Goal: Information Seeking & Learning: Learn about a topic

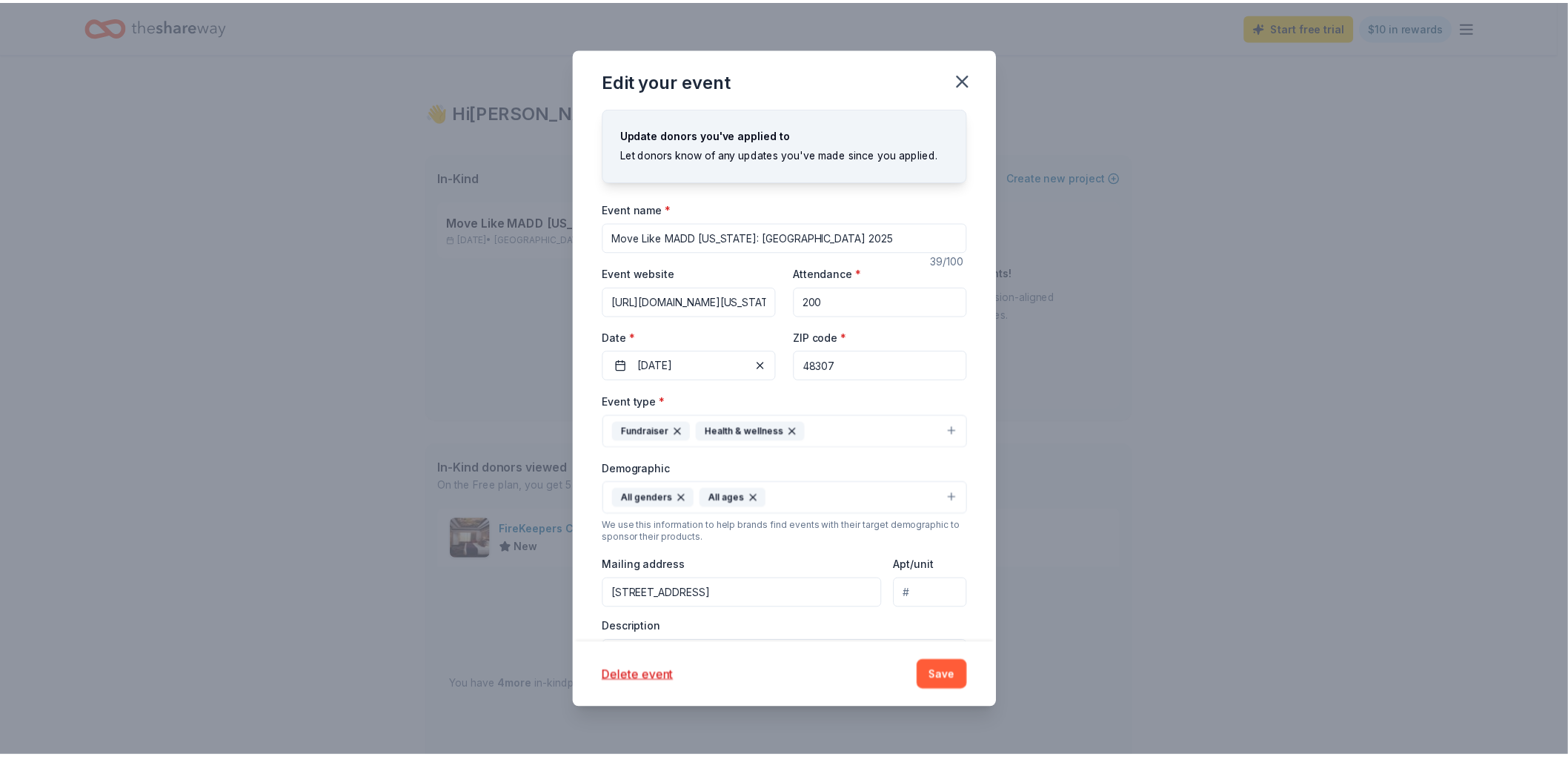
scroll to position [187, 0]
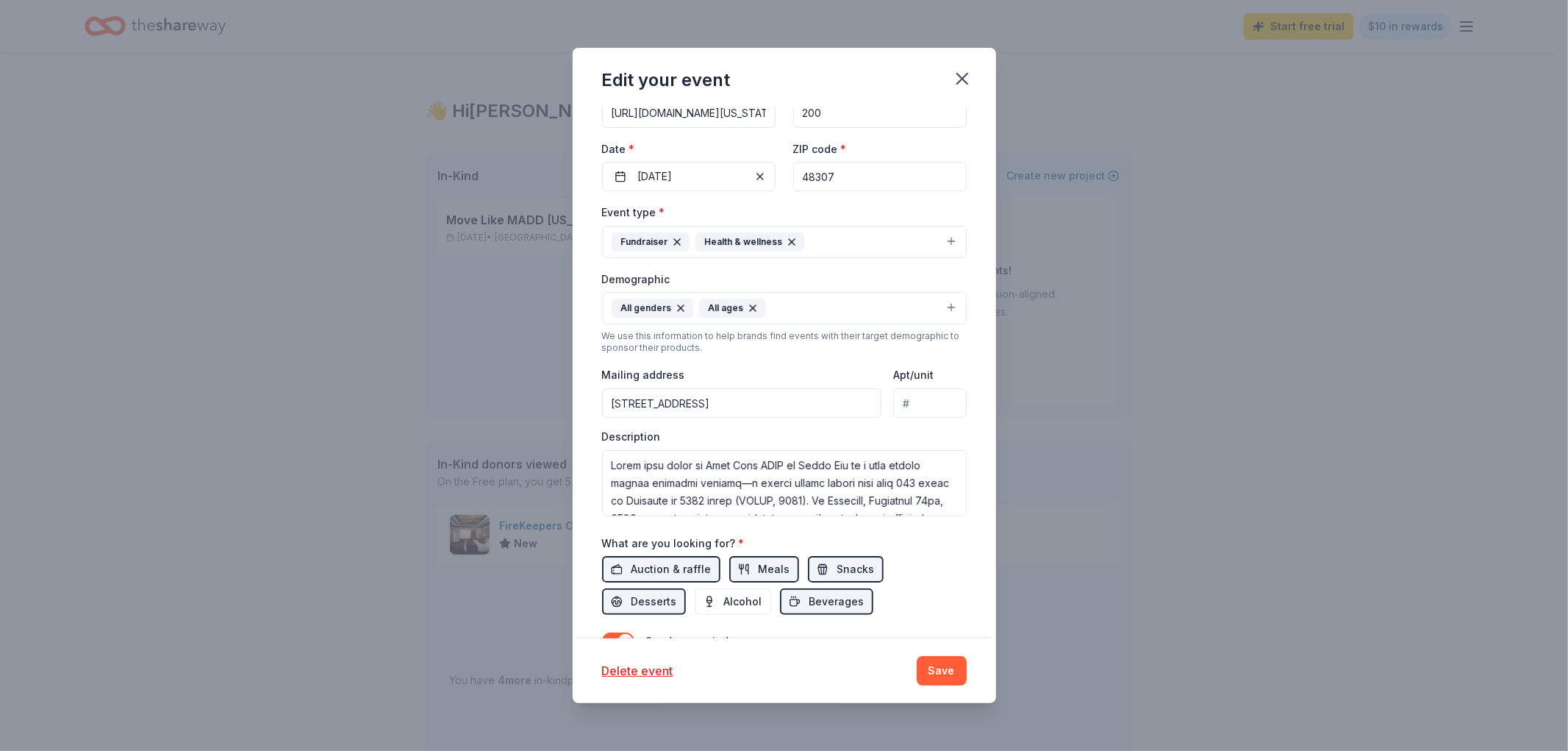
click at [944, 671] on button "Save" at bounding box center [942, 669] width 50 height 29
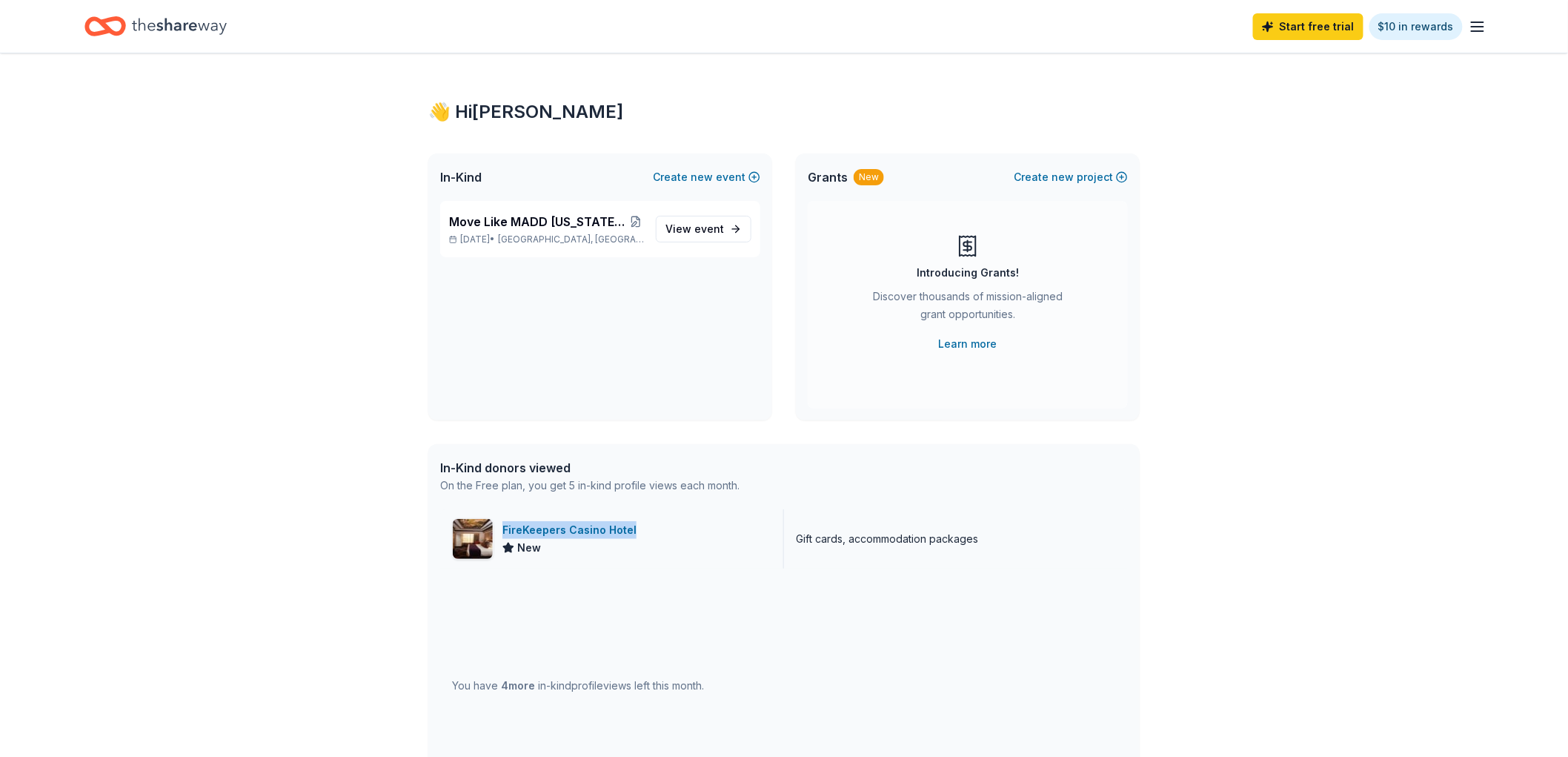
drag, startPoint x: 682, startPoint y: 535, endPoint x: 499, endPoint y: 530, distance: 183.1
click at [499, 530] on div "FireKeepers Casino Hotel New" at bounding box center [612, 539] width 344 height 60
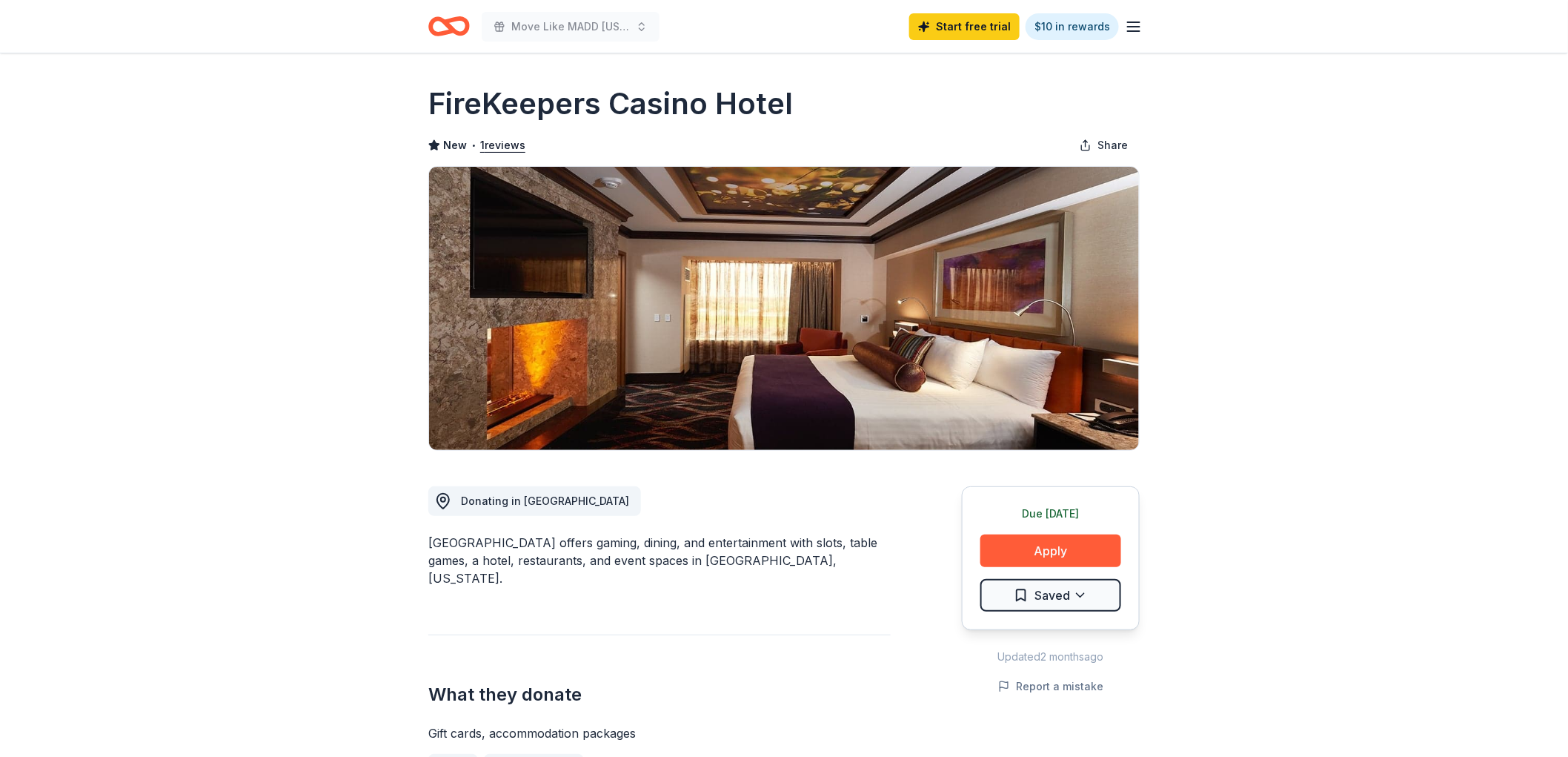
drag, startPoint x: 405, startPoint y: 93, endPoint x: 780, endPoint y: 106, distance: 375.2
drag, startPoint x: 818, startPoint y: 89, endPoint x: 462, endPoint y: 108, distance: 356.5
click at [457, 105] on div "FireKeepers Casino Hotel" at bounding box center [784, 104] width 712 height 42
click at [434, 101] on h1 "FireKeepers Casino Hotel" at bounding box center [611, 104] width 365 height 42
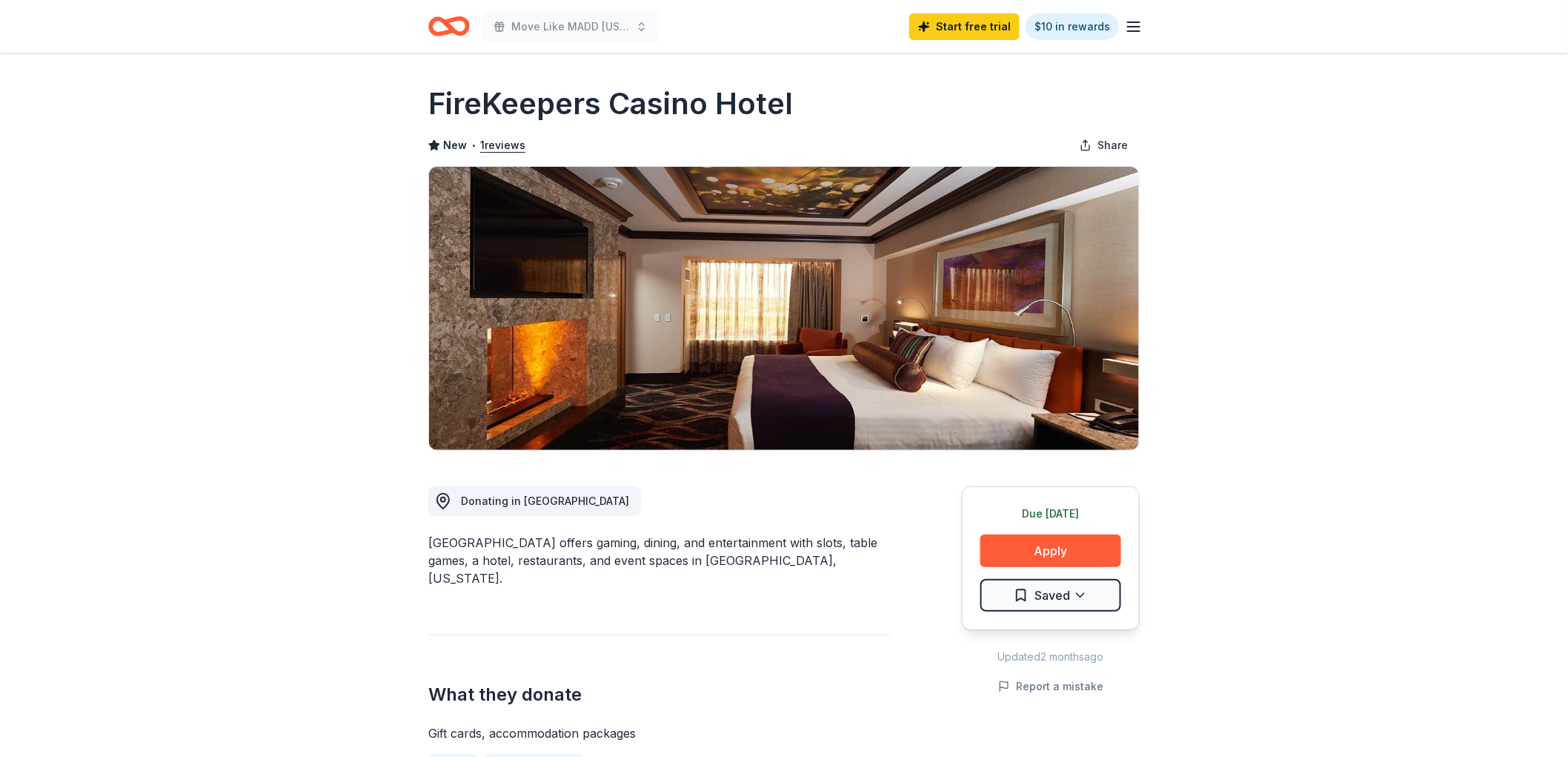
click at [434, 101] on h1 "FireKeepers Casino Hotel" at bounding box center [611, 104] width 365 height 42
drag, startPoint x: 421, startPoint y: 539, endPoint x: 492, endPoint y: 542, distance: 71.1
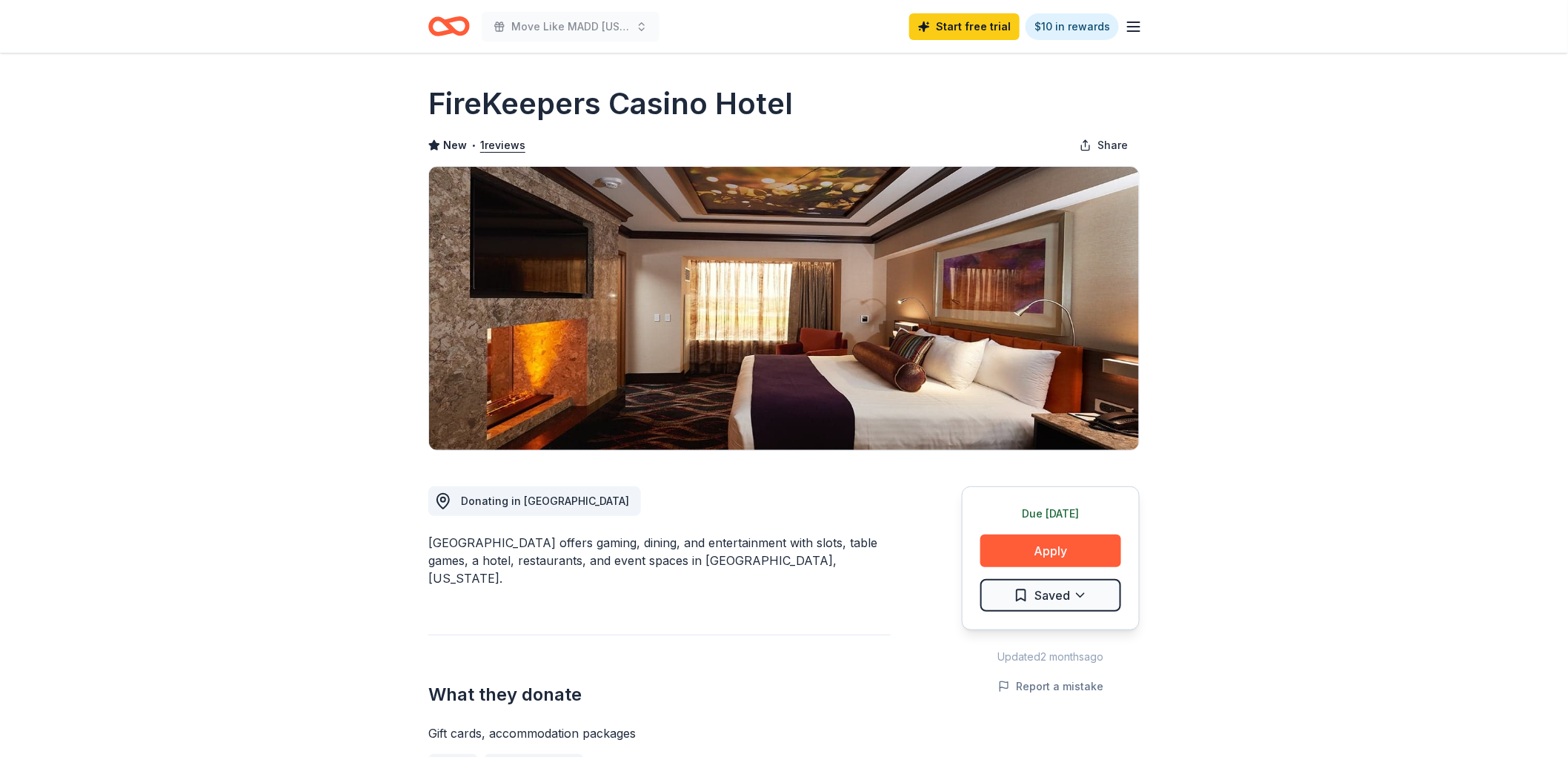
drag, startPoint x: 492, startPoint y: 542, endPoint x: 196, endPoint y: 537, distance: 296.0
click at [719, 550] on div "FireKeepers Casino Hotel offers gaming, dining, and entertainment with slots, t…" at bounding box center [659, 560] width 462 height 53
